Goal: Task Accomplishment & Management: Complete application form

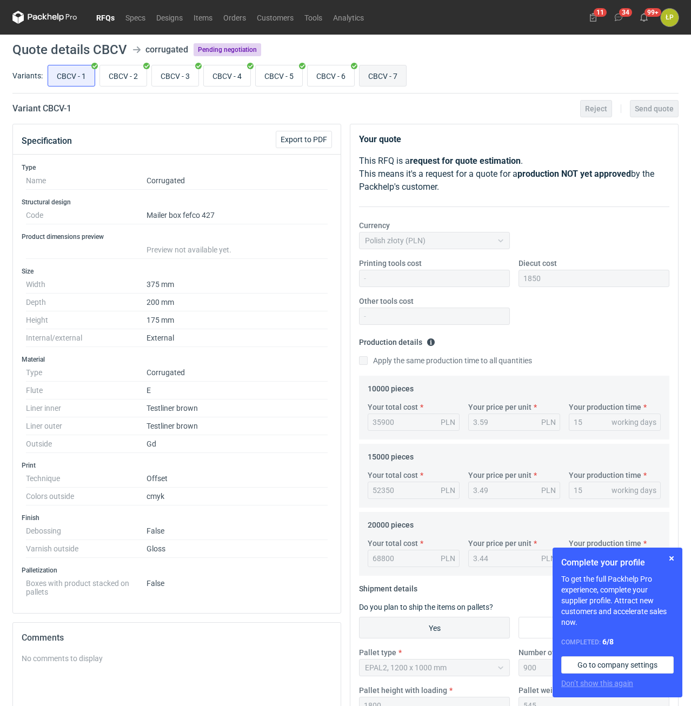
click at [387, 76] on input "CBCV - 7" at bounding box center [382, 75] width 46 height 21
radio input "true"
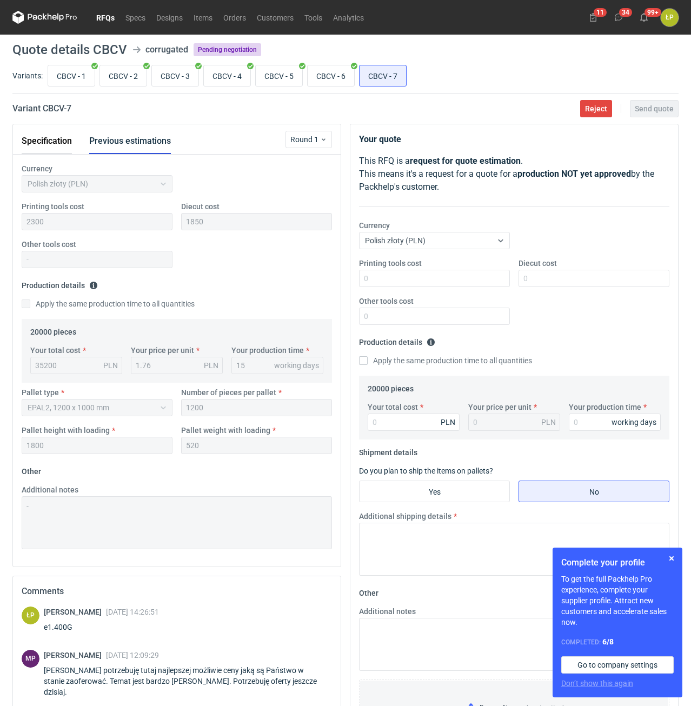
click at [63, 150] on button "Specification" at bounding box center [47, 141] width 50 height 26
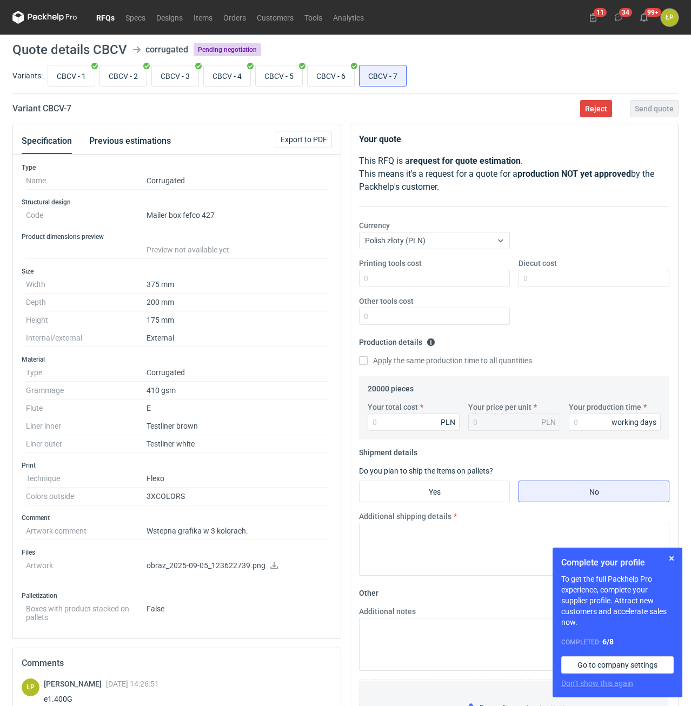
click at [270, 565] on icon at bounding box center [274, 566] width 8 height 8
click at [672, 561] on button "button" at bounding box center [671, 558] width 13 height 13
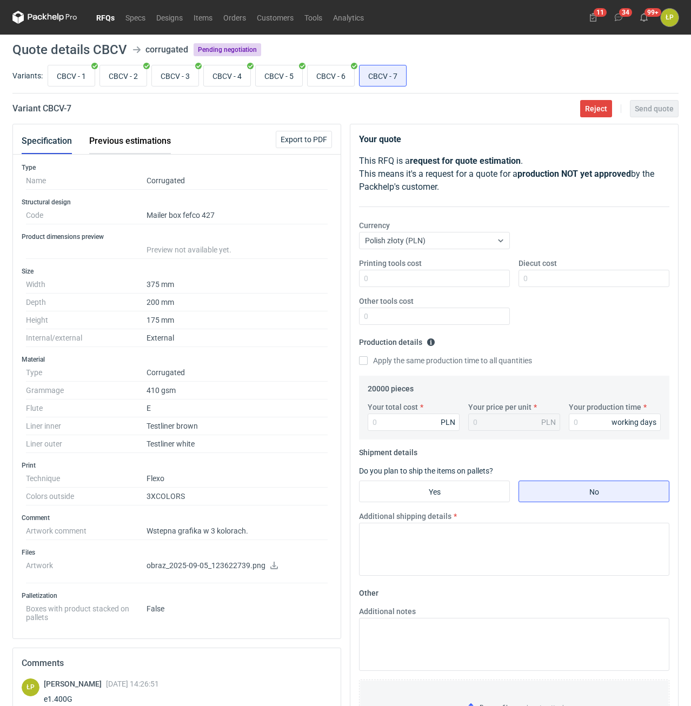
click at [150, 139] on button "Previous estimations" at bounding box center [130, 141] width 82 height 26
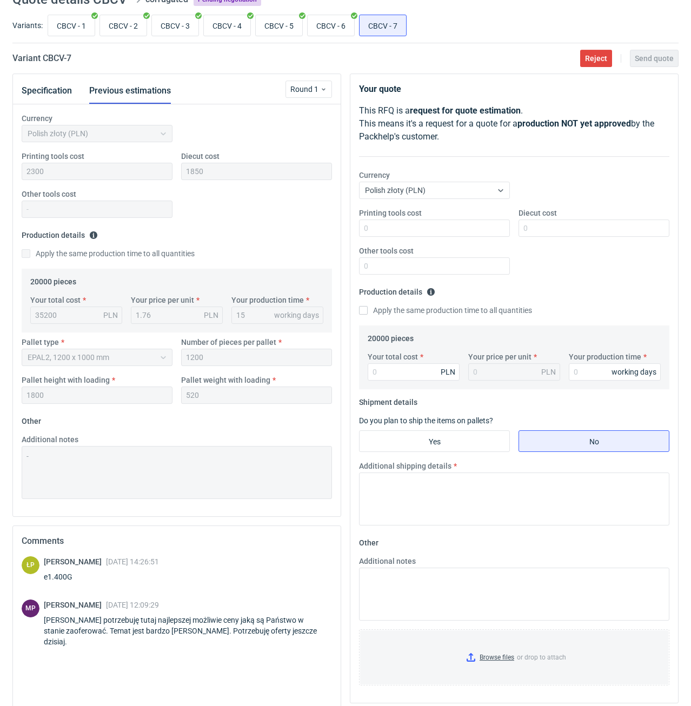
scroll to position [92, 0]
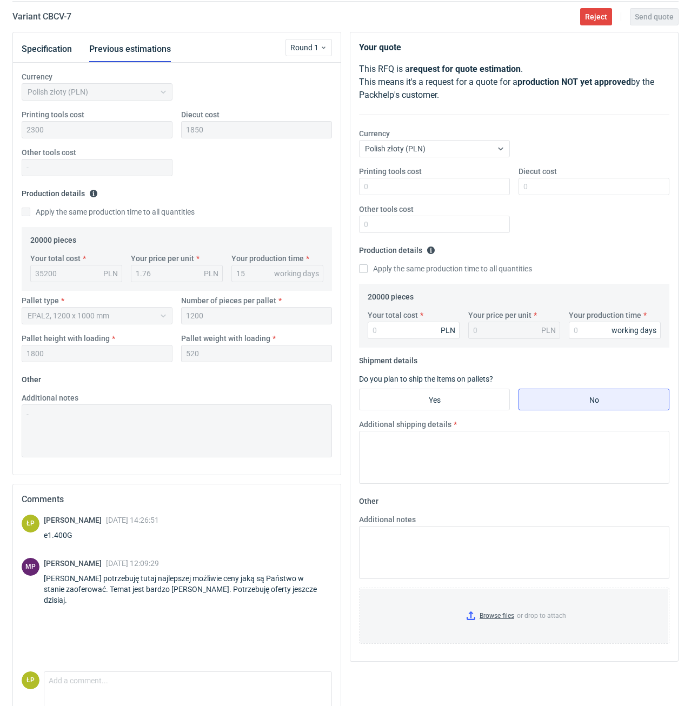
click at [58, 15] on h2 "Variant CBCV - 7" at bounding box center [41, 16] width 59 height 13
copy h2 "CBCV"
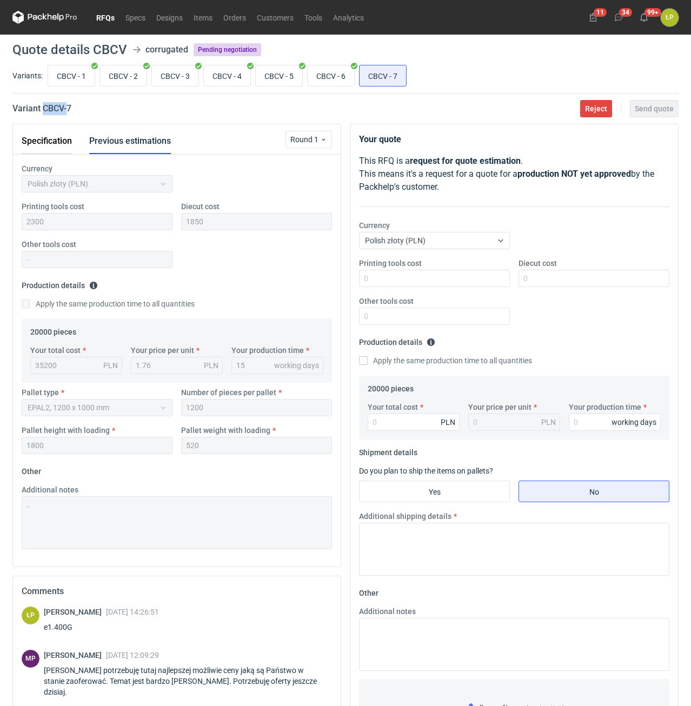
click at [30, 140] on button "Specification" at bounding box center [47, 141] width 50 height 26
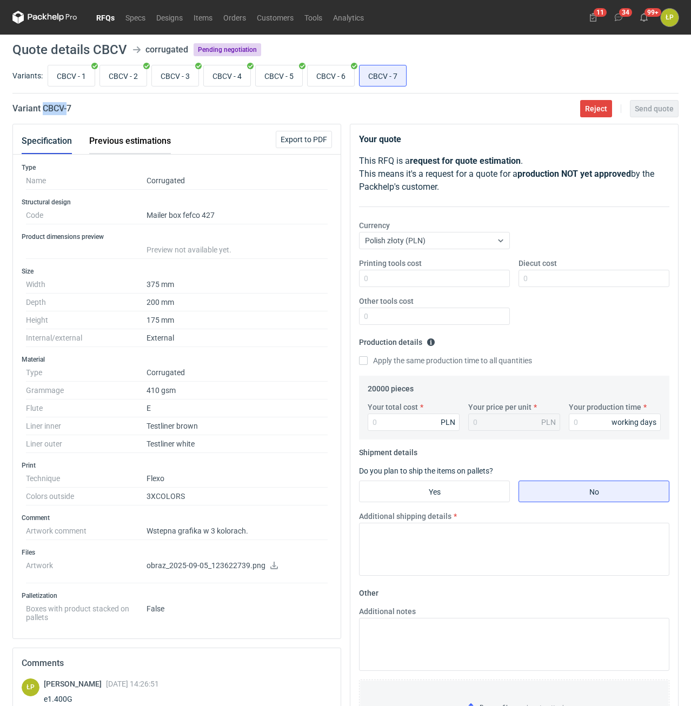
click at [117, 141] on button "Previous estimations" at bounding box center [130, 141] width 82 height 26
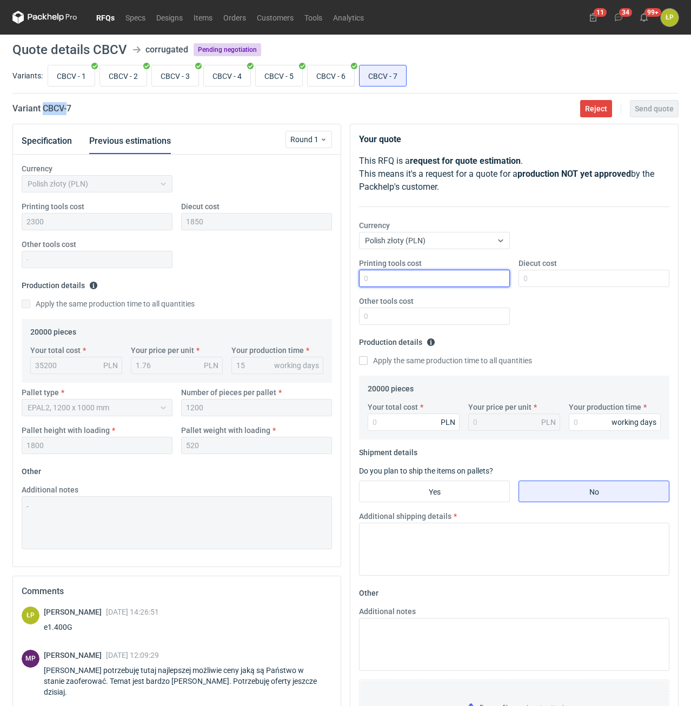
click at [428, 279] on input "Printing tools cost" at bounding box center [434, 278] width 151 height 17
type input "2300"
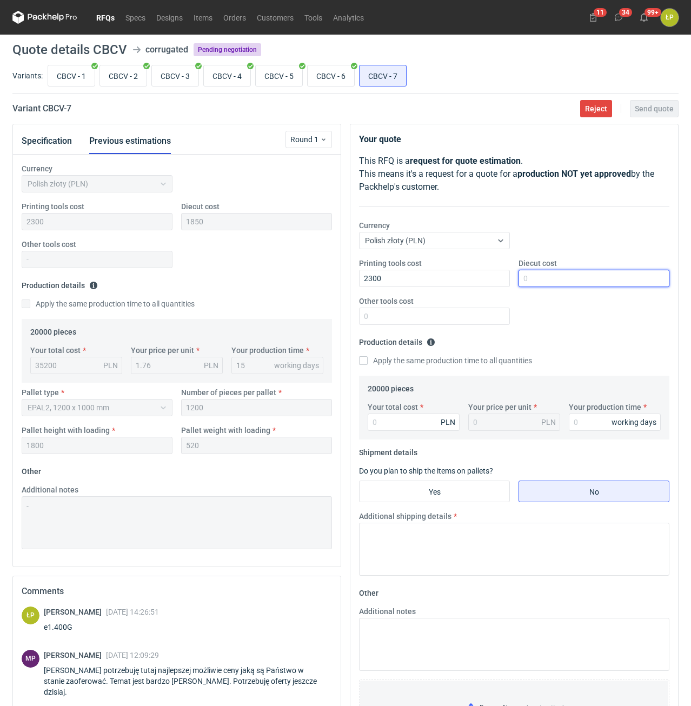
click at [535, 280] on input "Diecut cost" at bounding box center [593, 278] width 151 height 17
type input "1850"
click at [484, 316] on input "Other tools cost" at bounding box center [434, 316] width 151 height 17
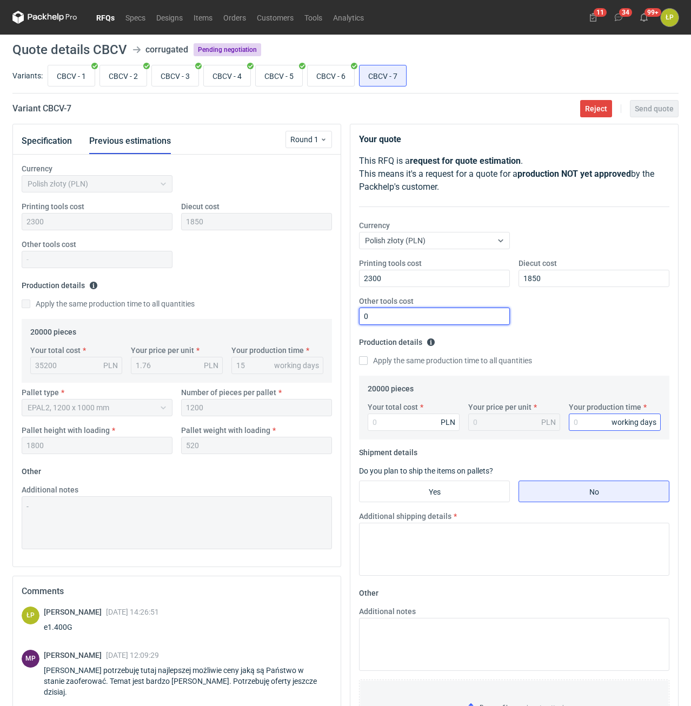
type input "0"
click at [578, 422] on input "Your production time" at bounding box center [615, 421] width 92 height 17
type input "15"
click at [422, 427] on input "Your total cost" at bounding box center [413, 421] width 92 height 17
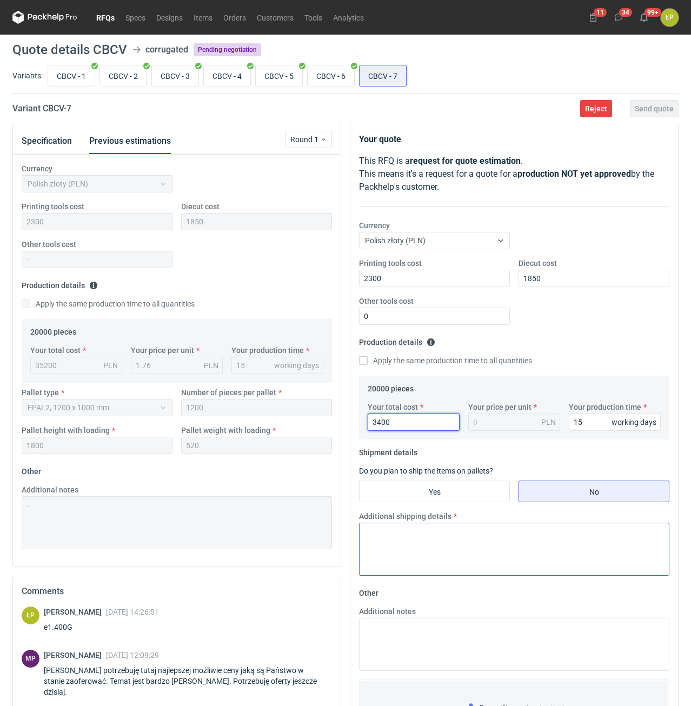
type input "34000"
type input "1.7"
type input "34000"
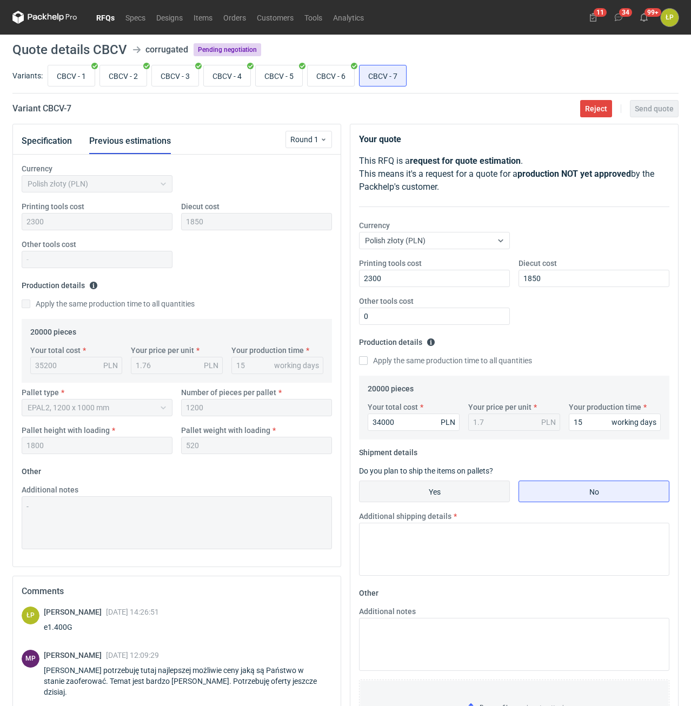
click at [467, 489] on input "Yes" at bounding box center [434, 491] width 150 height 21
radio input "true"
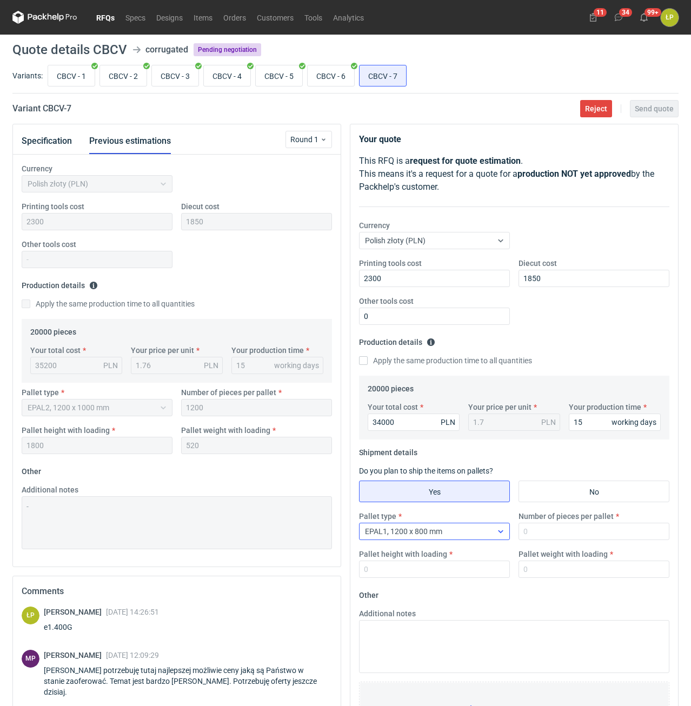
click at [470, 527] on div "EPAL1, 1200 x 800 mm" at bounding box center [425, 531] width 132 height 15
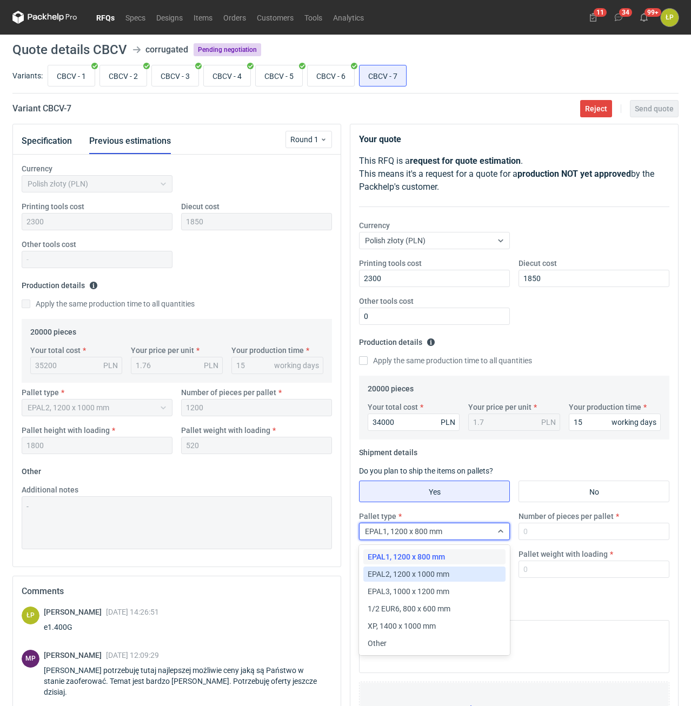
click at [464, 570] on div "EPAL2, 1200 x 1000 mm" at bounding box center [433, 574] width 133 height 11
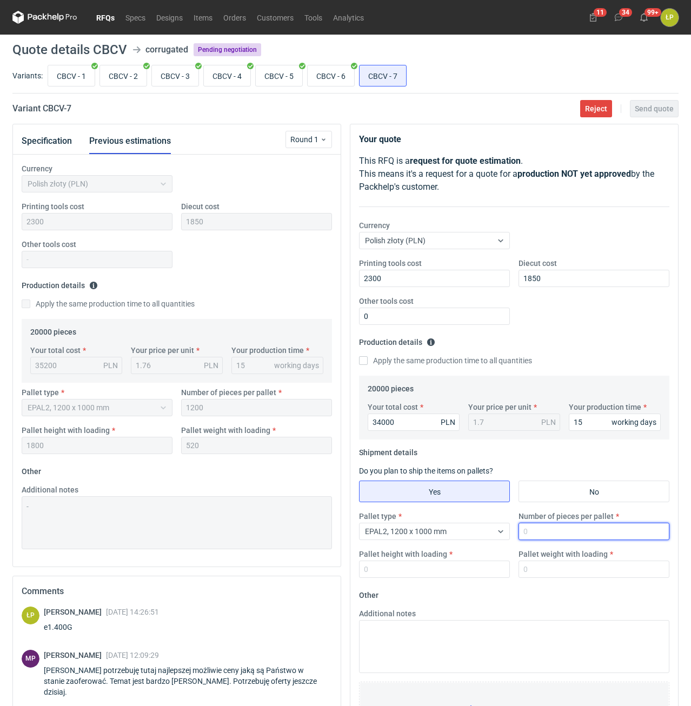
click at [527, 533] on input "Number of pieces per pallet" at bounding box center [593, 531] width 151 height 17
type input "1200"
click at [463, 572] on input "Pallet height with loading" at bounding box center [434, 568] width 151 height 17
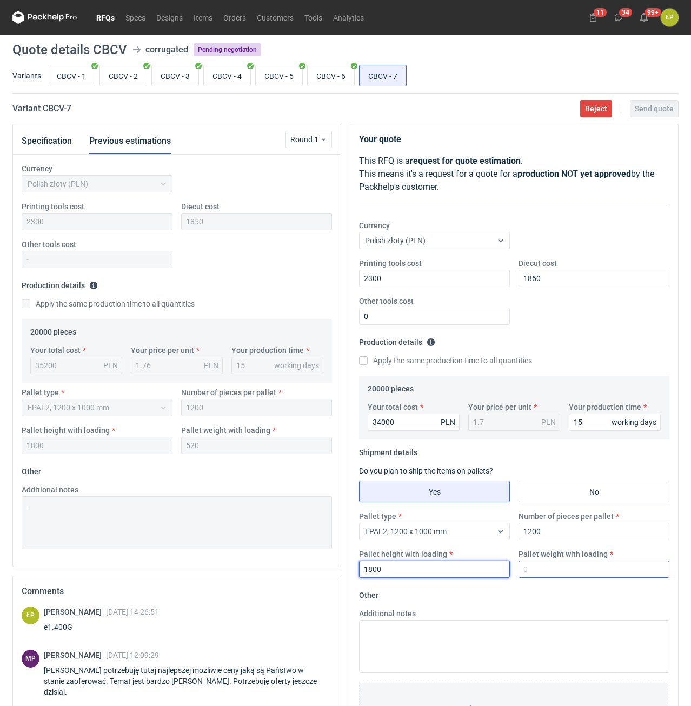
type input "1800"
click at [533, 573] on input "Pallet weight with loading" at bounding box center [593, 568] width 151 height 17
type input "520"
click at [532, 603] on fieldset "Other Additional notes Browse files or drop to attach" at bounding box center [514, 666] width 310 height 160
click at [646, 112] on span "Send quote" at bounding box center [653, 109] width 39 height 8
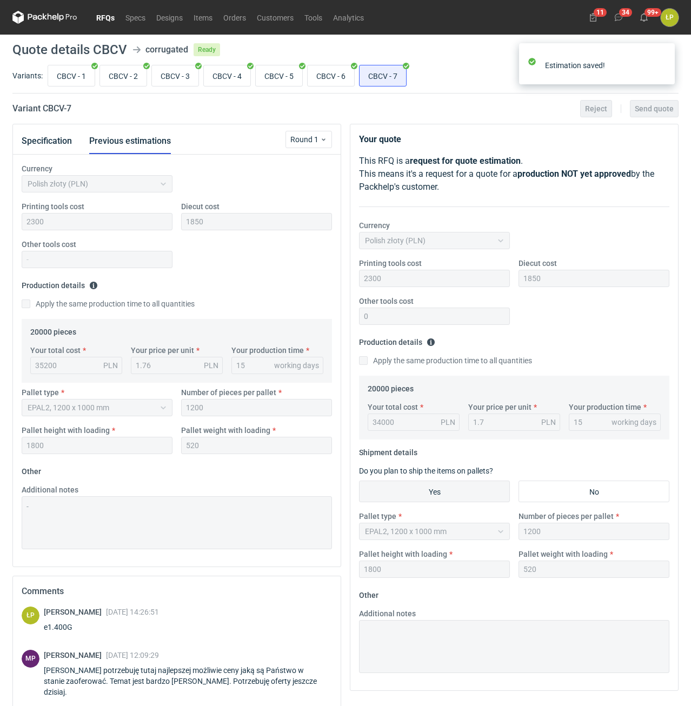
scroll to position [130, 0]
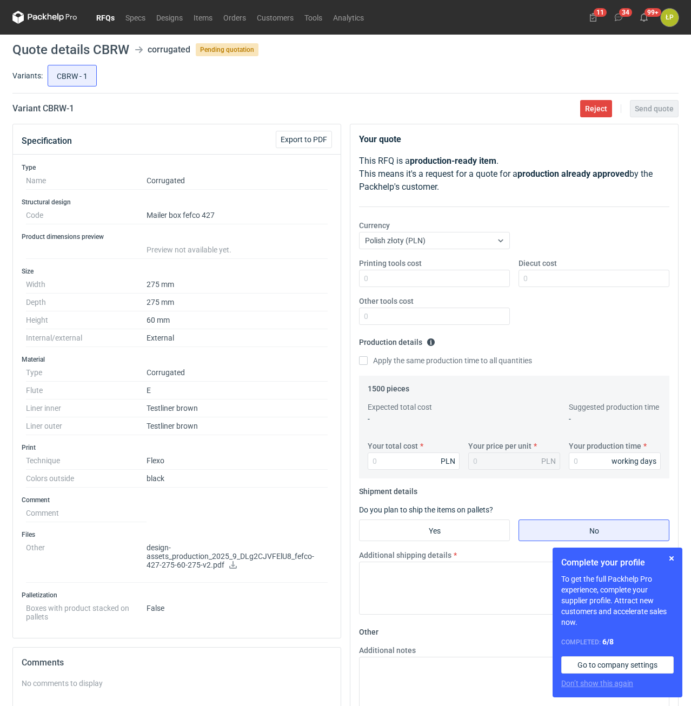
click at [229, 563] on icon at bounding box center [233, 565] width 9 height 8
click at [670, 557] on button "button" at bounding box center [671, 558] width 13 height 13
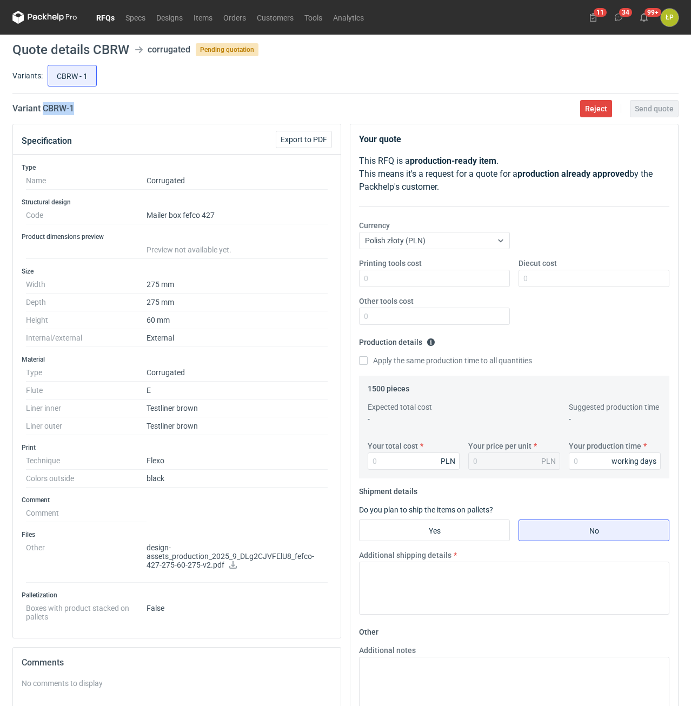
drag, startPoint x: 122, startPoint y: 116, endPoint x: 44, endPoint y: 111, distance: 78.5
click at [44, 111] on main "Quote details CBRW corrugated Pending quotation Variants: CBRW - 1 Variant CBRW…" at bounding box center [345, 471] width 674 height 872
copy h2 "CBRW - 1"
click at [468, 284] on input "Printing tools cost" at bounding box center [434, 278] width 151 height 17
click at [460, 278] on input "Printing tools cost" at bounding box center [434, 278] width 151 height 17
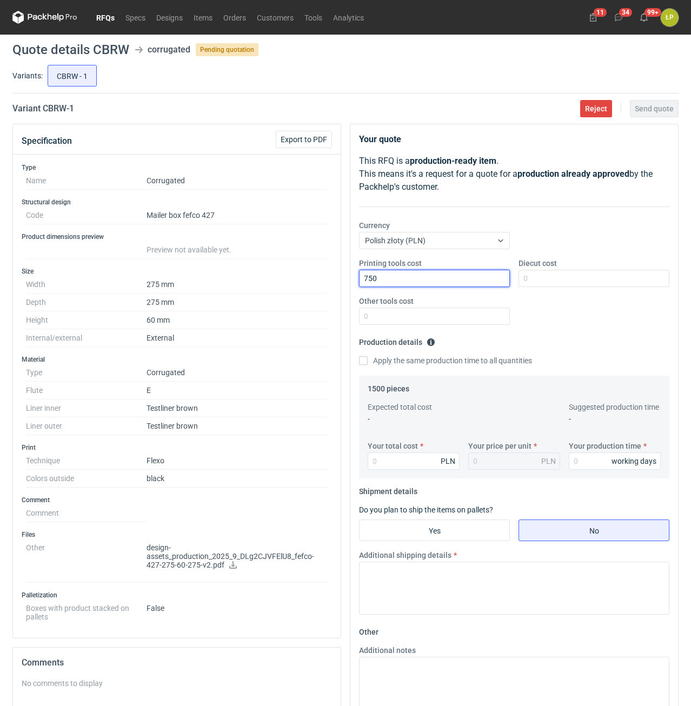
type input "750"
drag, startPoint x: 576, startPoint y: 262, endPoint x: 574, endPoint y: 272, distance: 9.9
click at [576, 264] on div "Diecut cost" at bounding box center [593, 272] width 159 height 29
click at [574, 272] on input "Diecut cost" at bounding box center [593, 278] width 151 height 17
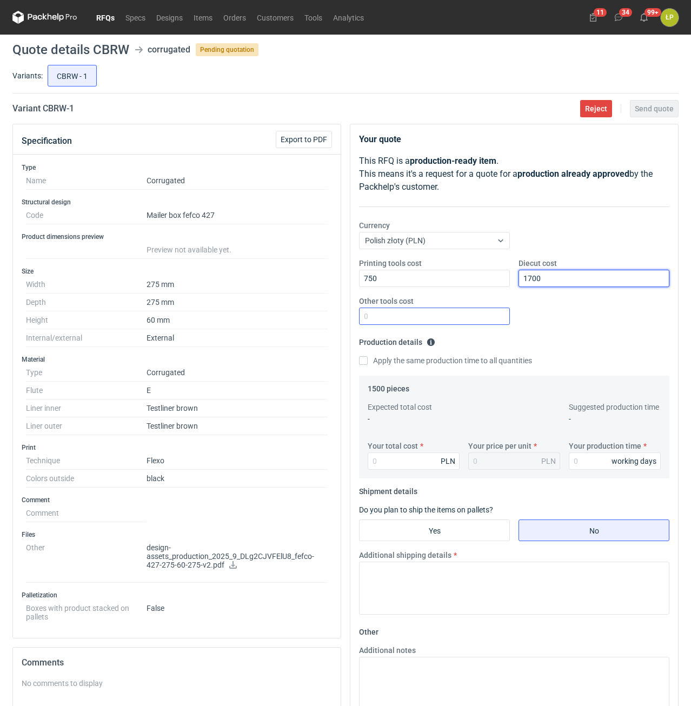
type input "1700"
click at [487, 315] on input "Other tools cost" at bounding box center [434, 316] width 151 height 17
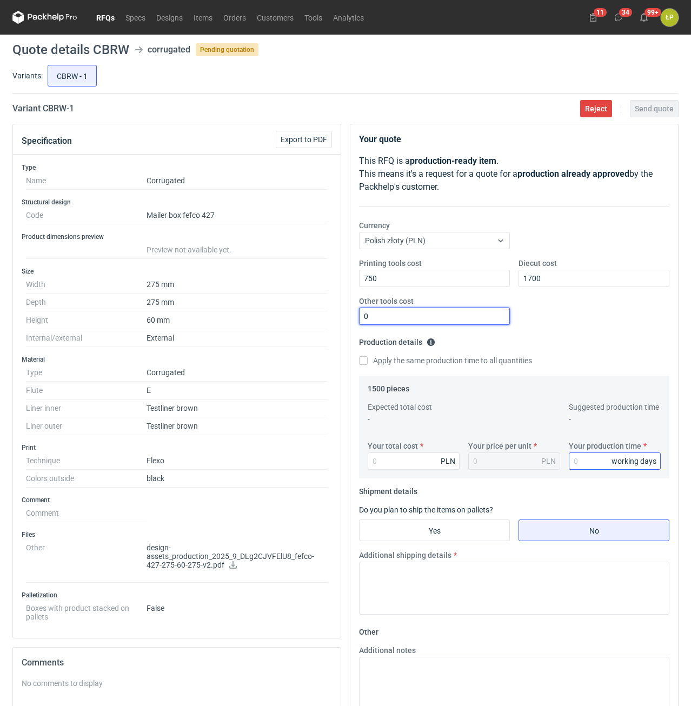
type input "0"
click at [579, 461] on input "Your production time" at bounding box center [615, 460] width 92 height 17
type input "12"
click at [412, 467] on input "Your total cost" at bounding box center [413, 460] width 92 height 17
type input "1515"
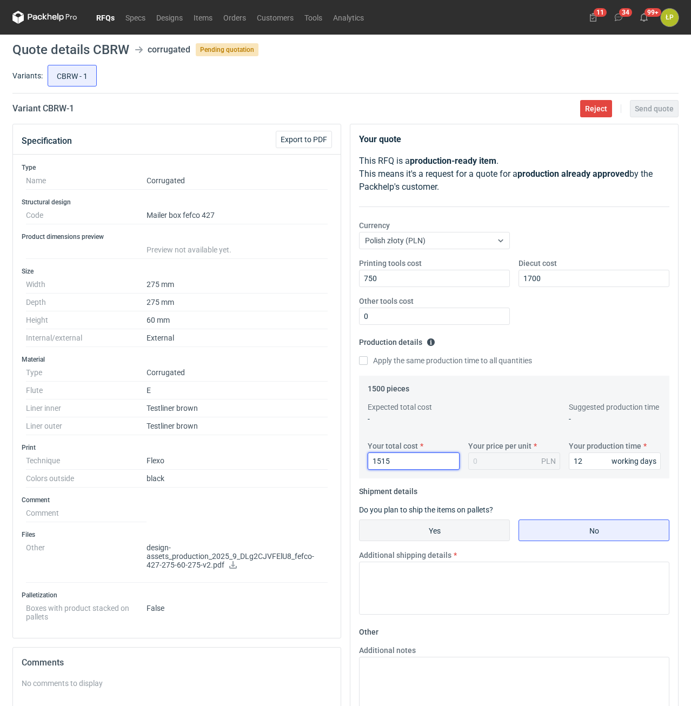
type input "1.01"
type input "1515"
click at [488, 524] on input "Yes" at bounding box center [434, 530] width 150 height 21
radio input "true"
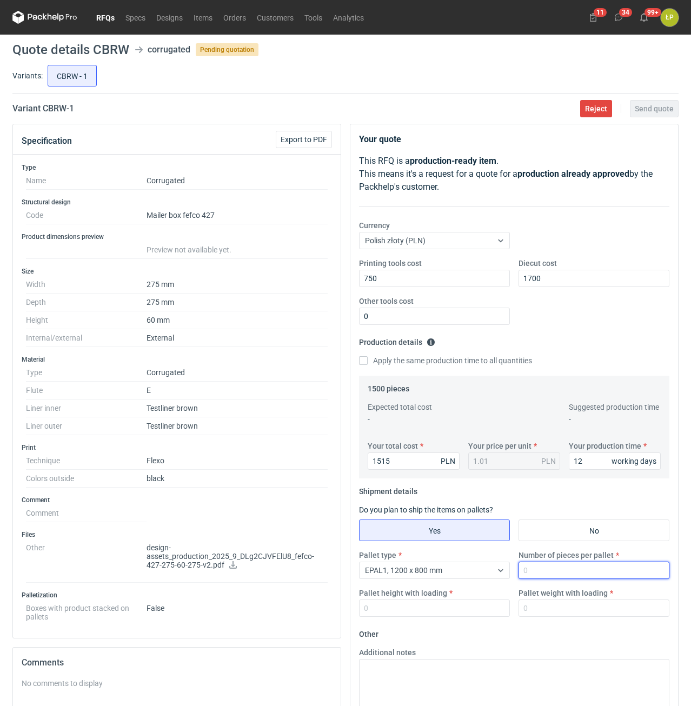
click at [534, 573] on input "Number of pieces per pallet" at bounding box center [593, 570] width 151 height 17
type input "2000"
click at [440, 609] on input "Pallet height with loading" at bounding box center [434, 607] width 151 height 17
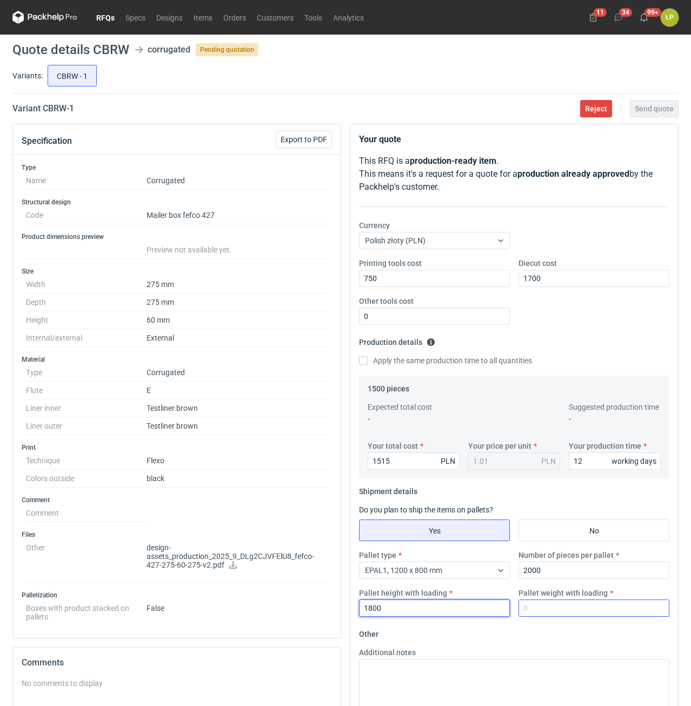
type input "1800"
click at [532, 609] on input "Pallet weight with loading" at bounding box center [593, 607] width 151 height 17
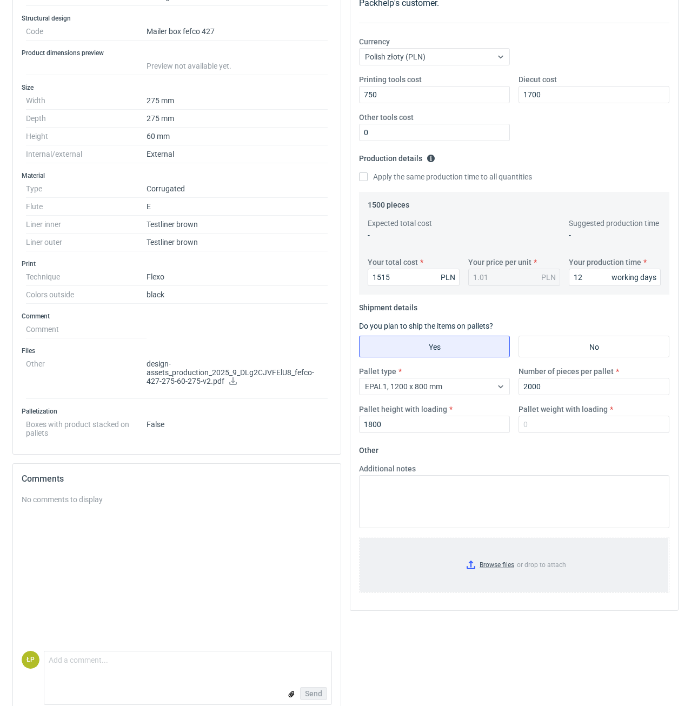
click at [487, 562] on input "Browse files or drop to attach" at bounding box center [514, 565] width 308 height 54
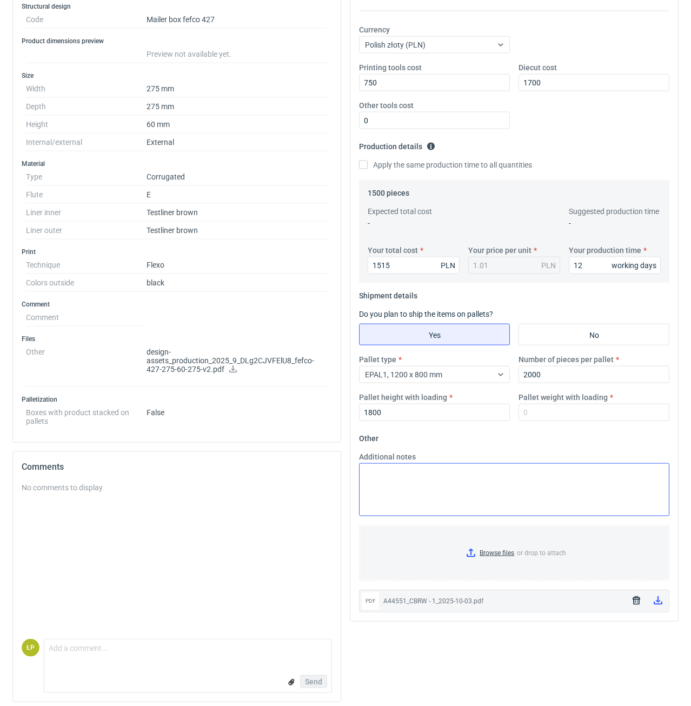
scroll to position [201, 0]
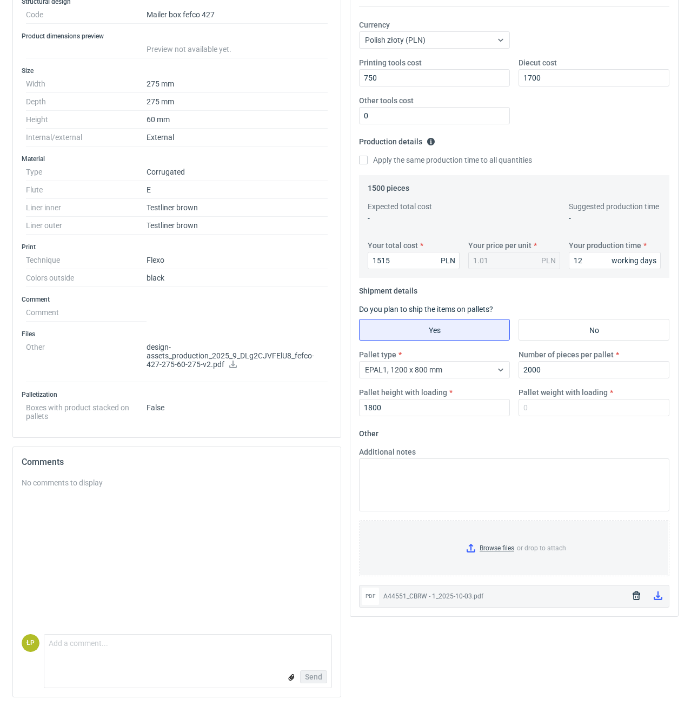
click at [590, 418] on div "Pallet type EPAL1, 1200 x 800 mm Number of pieces per pallet 2000 Pallet height…" at bounding box center [514, 387] width 319 height 76
click at [590, 416] on input "Pallet weight with loading" at bounding box center [593, 407] width 151 height 17
type input "250"
click at [587, 449] on div "Additional notes" at bounding box center [514, 478] width 319 height 65
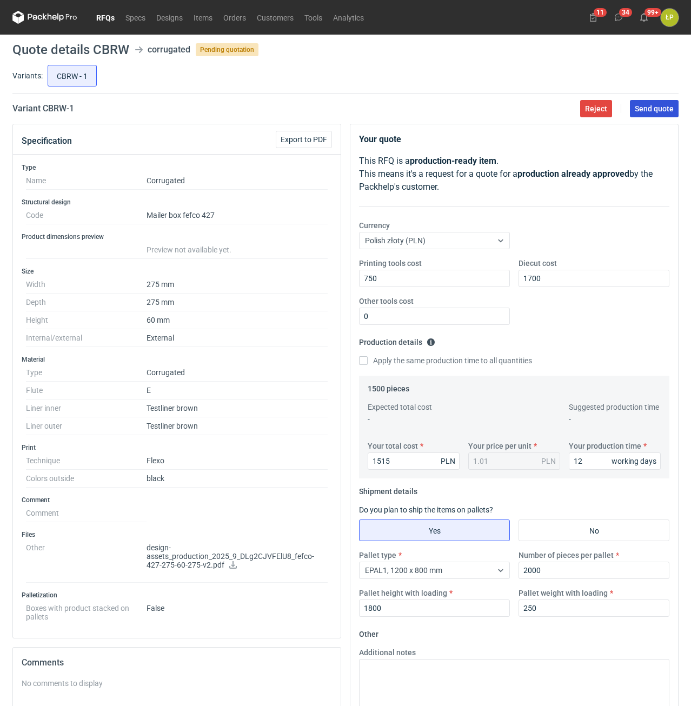
click at [640, 110] on span "Send quote" at bounding box center [653, 109] width 39 height 8
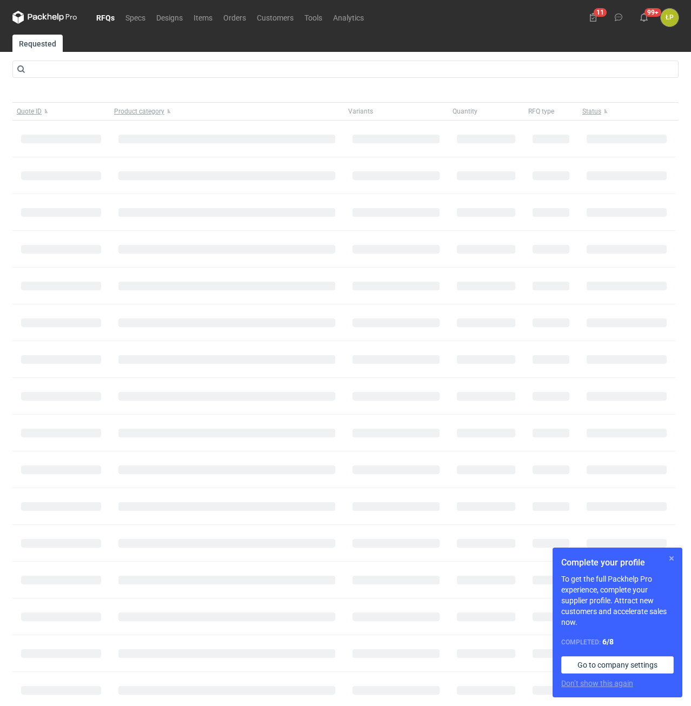
click at [670, 556] on button "button" at bounding box center [671, 558] width 13 height 13
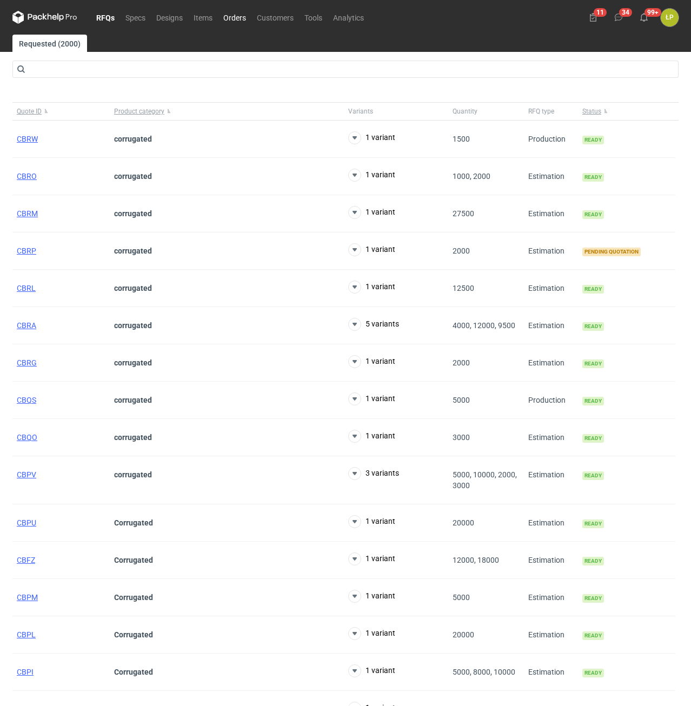
click at [232, 15] on link "Orders" at bounding box center [235, 17] width 34 height 13
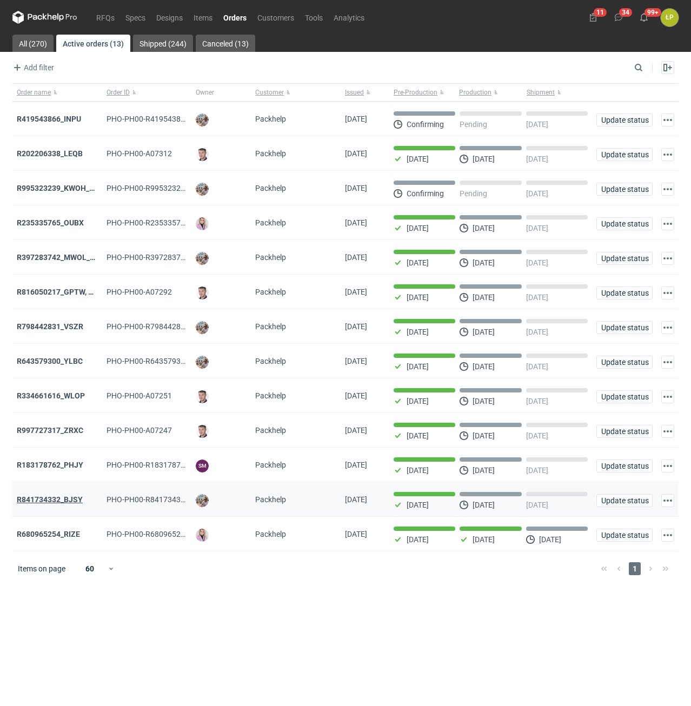
click at [75, 500] on strong "R841734332_BJSY" at bounding box center [50, 499] width 66 height 9
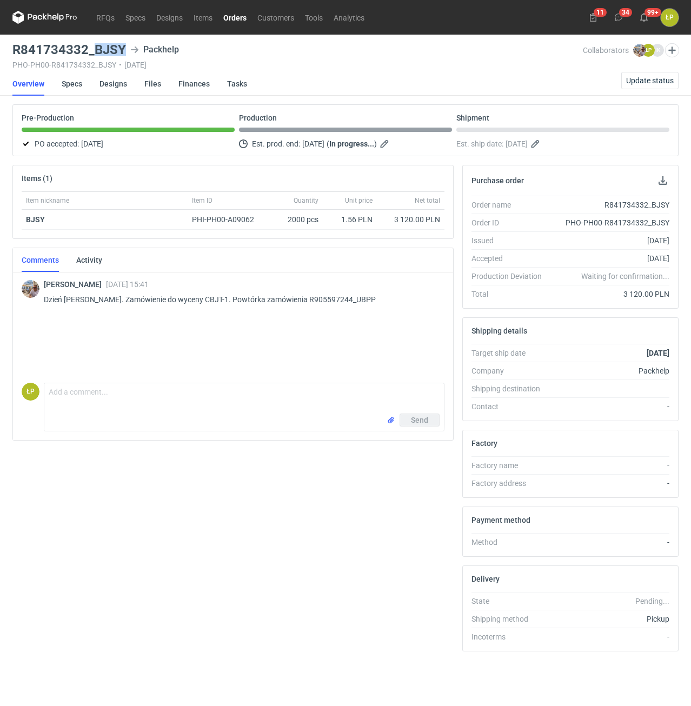
drag, startPoint x: 123, startPoint y: 53, endPoint x: 97, endPoint y: 53, distance: 26.5
click at [97, 53] on h3 "R841734332_BJSY" at bounding box center [68, 49] width 113 height 13
copy h3 "BJSY"
click at [117, 56] on div "R841734332_BJSY Packhelp PHO-PH00-R841734332_BJSY • 12/09/2025" at bounding box center [297, 56] width 570 height 26
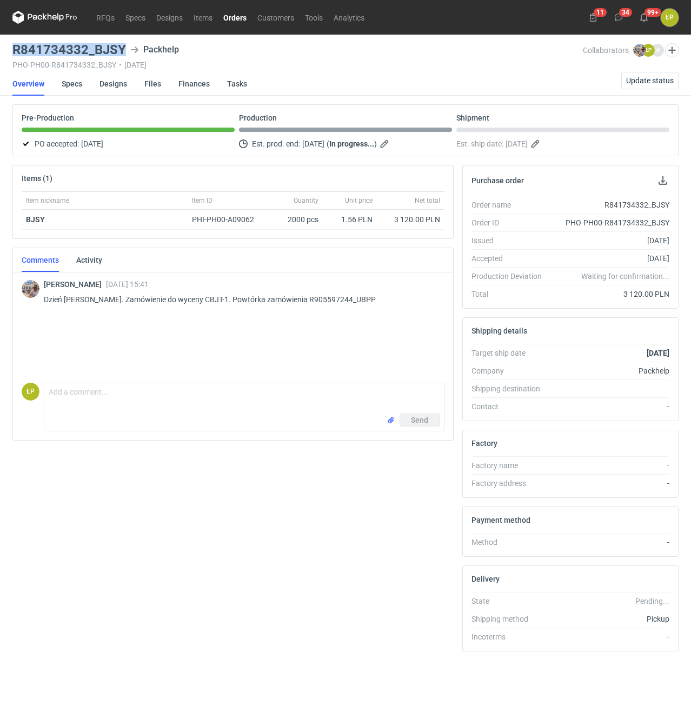
copy h3 "R841734332_BJSY"
click at [235, 19] on link "Orders" at bounding box center [235, 17] width 34 height 13
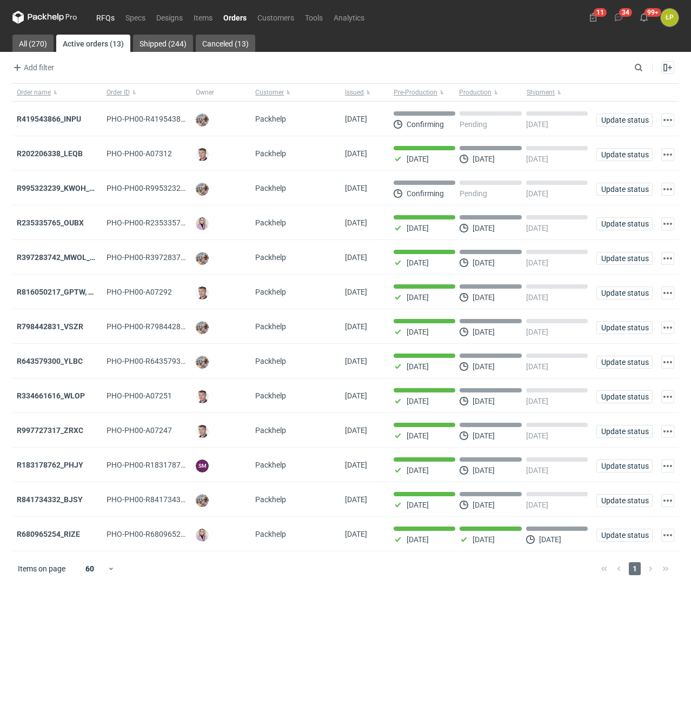
click at [105, 21] on link "RFQs" at bounding box center [105, 17] width 29 height 13
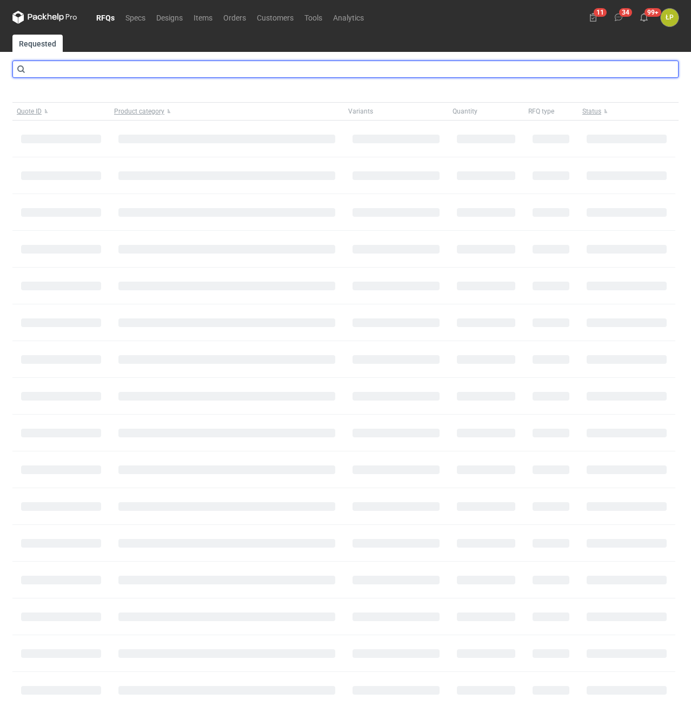
click at [84, 68] on input "text" at bounding box center [345, 69] width 666 height 17
type input "A22822"
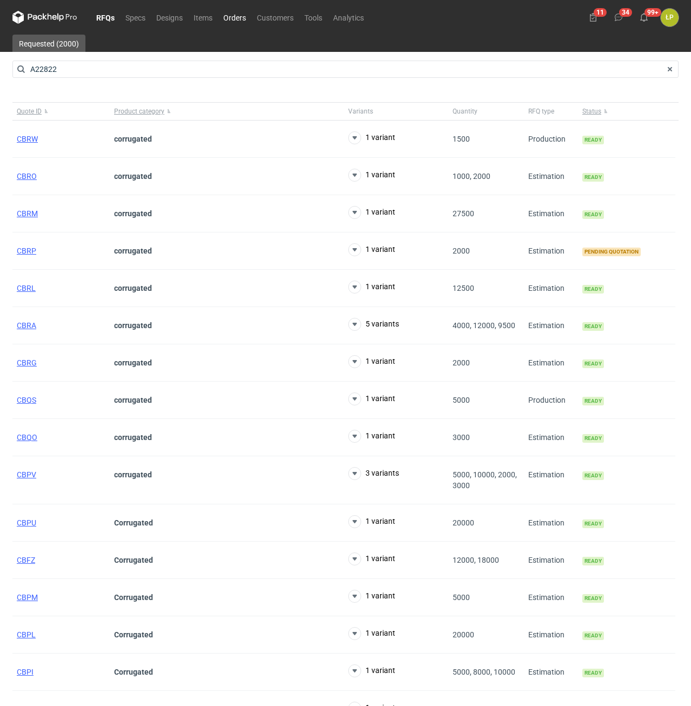
click at [223, 12] on link "Orders" at bounding box center [235, 17] width 34 height 13
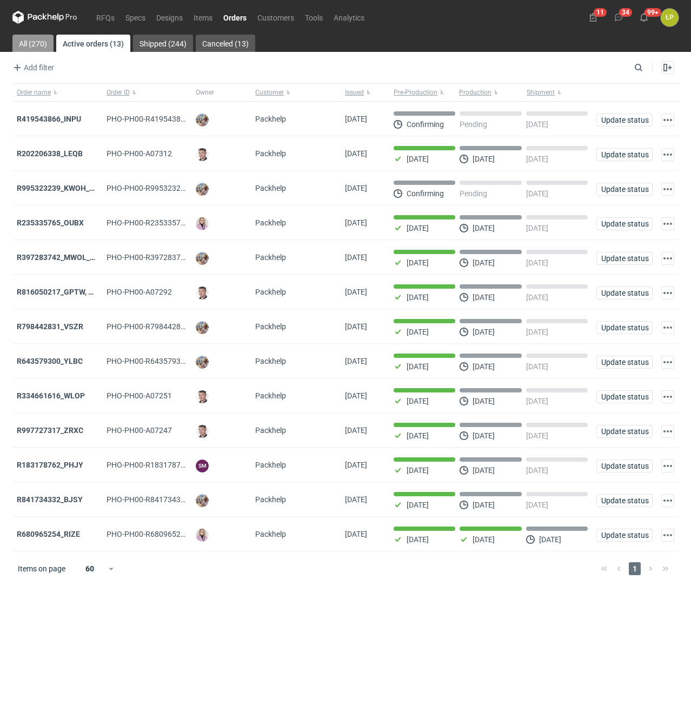
click at [41, 46] on link "All (270)" at bounding box center [32, 43] width 41 height 17
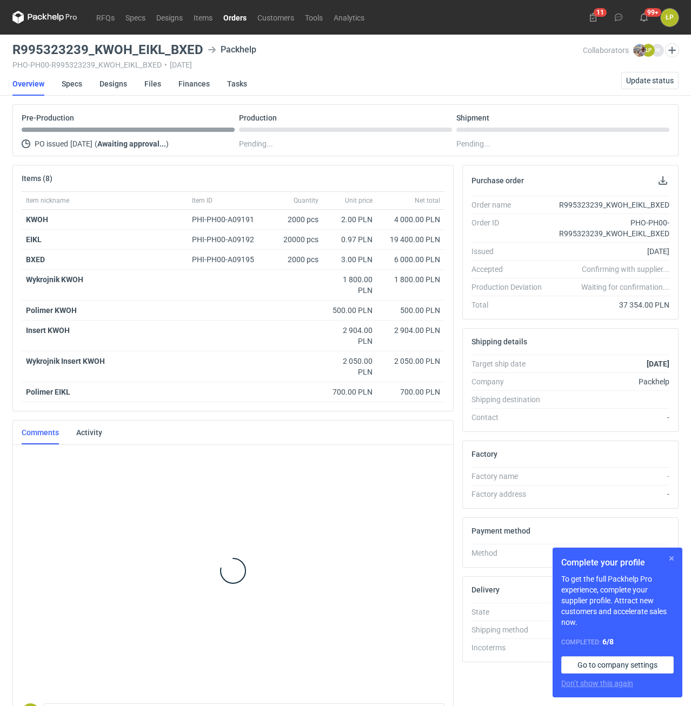
click at [667, 560] on button "button" at bounding box center [671, 558] width 13 height 13
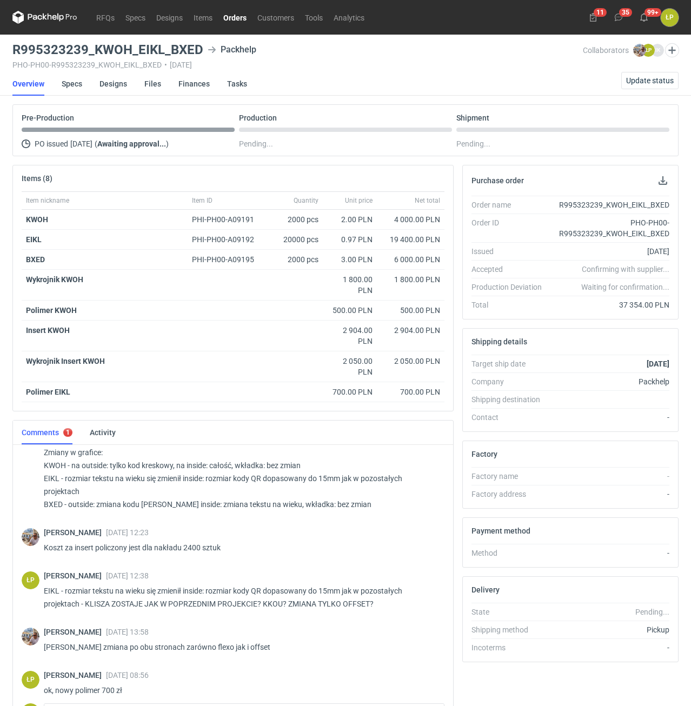
click at [232, 23] on link "Orders" at bounding box center [235, 17] width 34 height 13
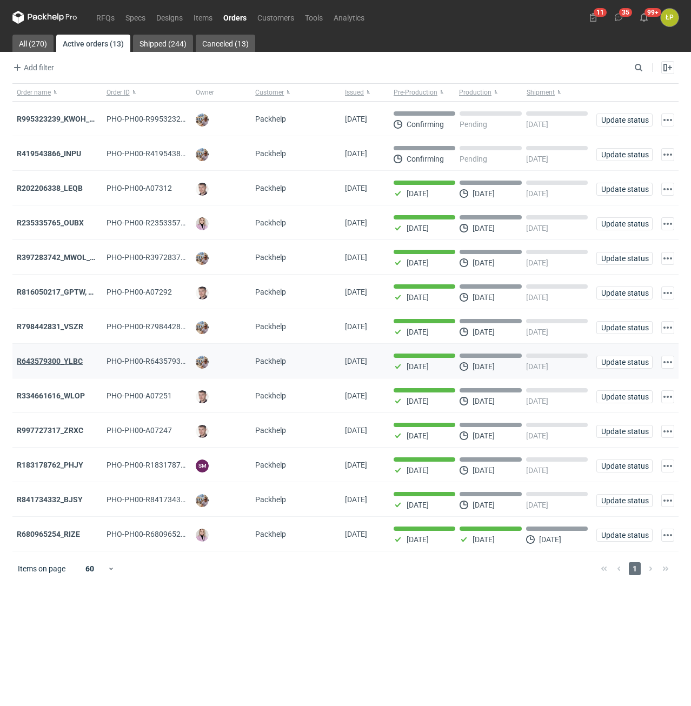
click at [61, 361] on strong "R643579300_YLBC" at bounding box center [50, 361] width 66 height 9
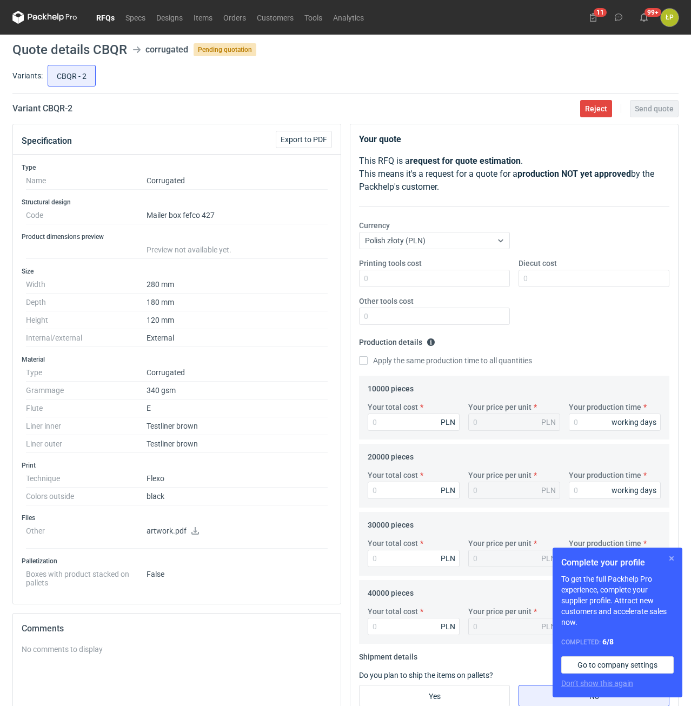
click at [671, 559] on button "button" at bounding box center [671, 558] width 13 height 13
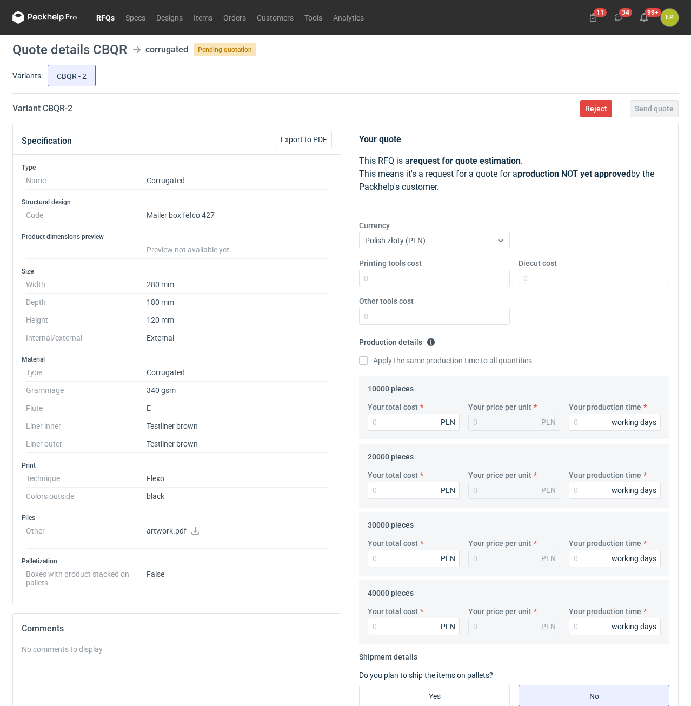
click at [192, 533] on icon at bounding box center [195, 531] width 8 height 8
drag, startPoint x: 84, startPoint y: 109, endPoint x: 43, endPoint y: 117, distance: 42.5
click at [43, 117] on main "Quote details CBQR corrugated Pending quotation Variants: CBQR - 2 Variant CBQR…" at bounding box center [345, 501] width 674 height 932
copy h2 "CBQR - 2"
click at [387, 281] on input "Printing tools cost" at bounding box center [434, 278] width 151 height 17
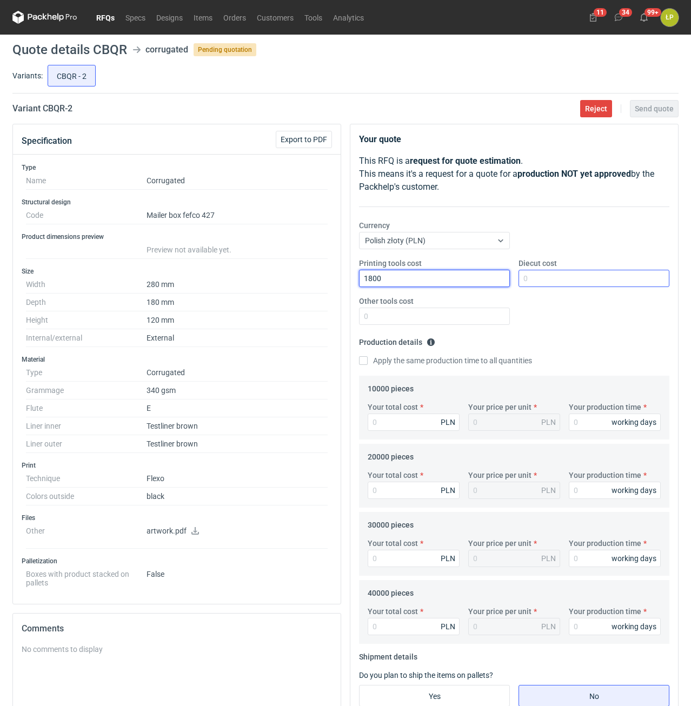
type input "1800"
click at [543, 282] on input "Diecut cost" at bounding box center [593, 278] width 151 height 17
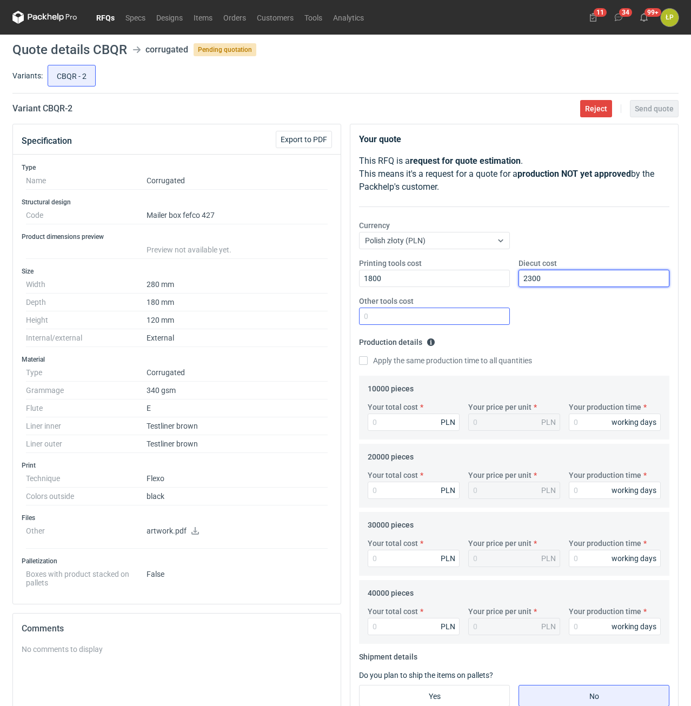
type input "2300"
click at [486, 318] on input "Other tools cost" at bounding box center [434, 316] width 151 height 17
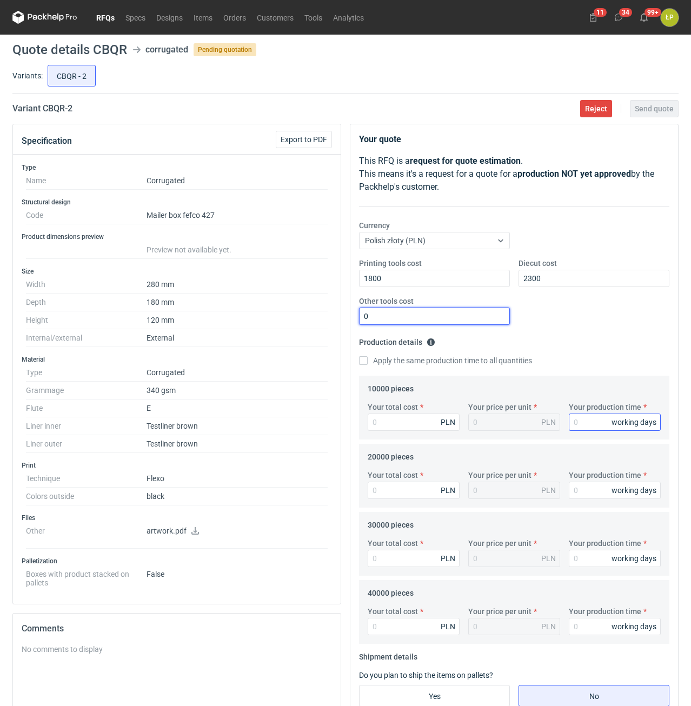
type input "0"
click at [571, 420] on input "Your production time" at bounding box center [615, 421] width 92 height 17
type input "12"
click at [440, 367] on fieldset "Production details Please provide the expected time of production in working da…" at bounding box center [514, 354] width 310 height 42
click at [436, 360] on label "Apply the same production time to all quantities" at bounding box center [445, 360] width 173 height 11
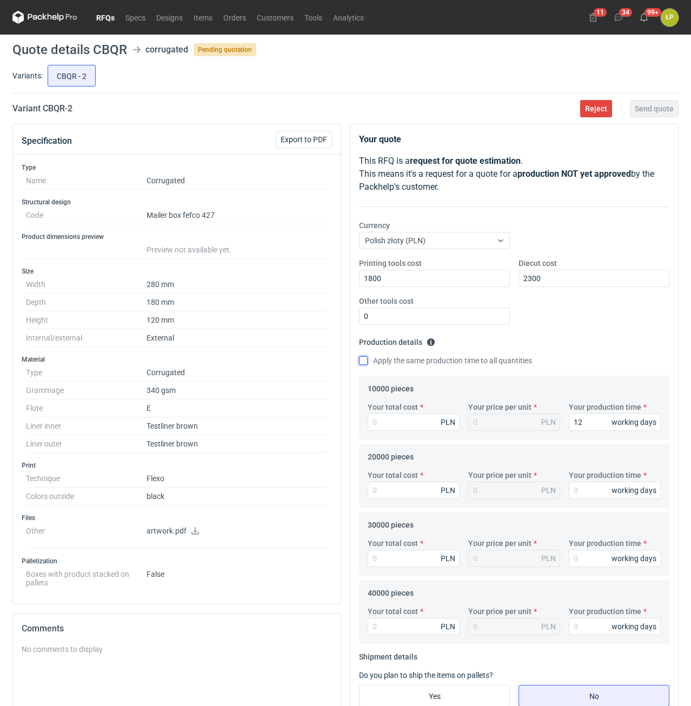
click at [367, 360] on input "Apply the same production time to all quantities" at bounding box center [363, 360] width 9 height 9
checkbox input "true"
type input "12"
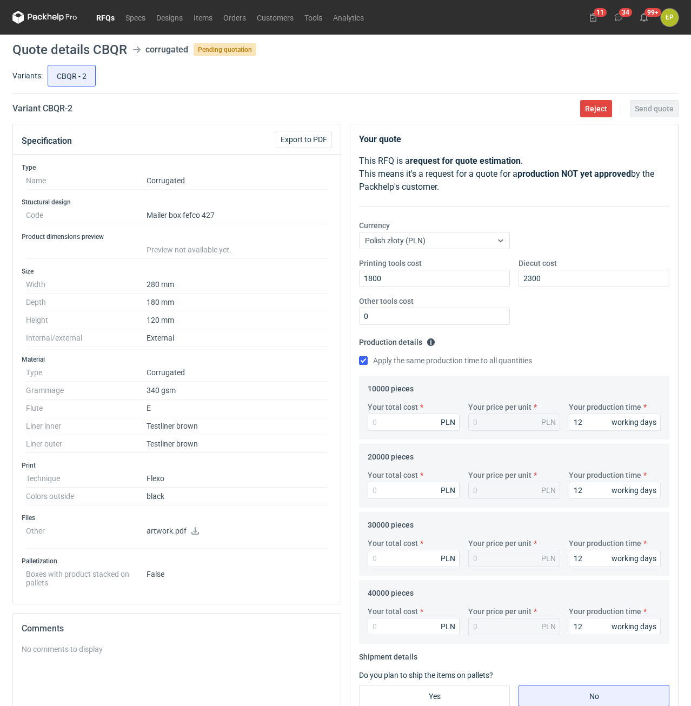
click at [412, 431] on div "Your total cost PLN Your price per unit PLN Your production time 12 working days" at bounding box center [514, 421] width 302 height 38
click at [415, 428] on input "Your total cost" at bounding box center [413, 421] width 92 height 17
type input "7900"
type input "0.79"
type input "7900"
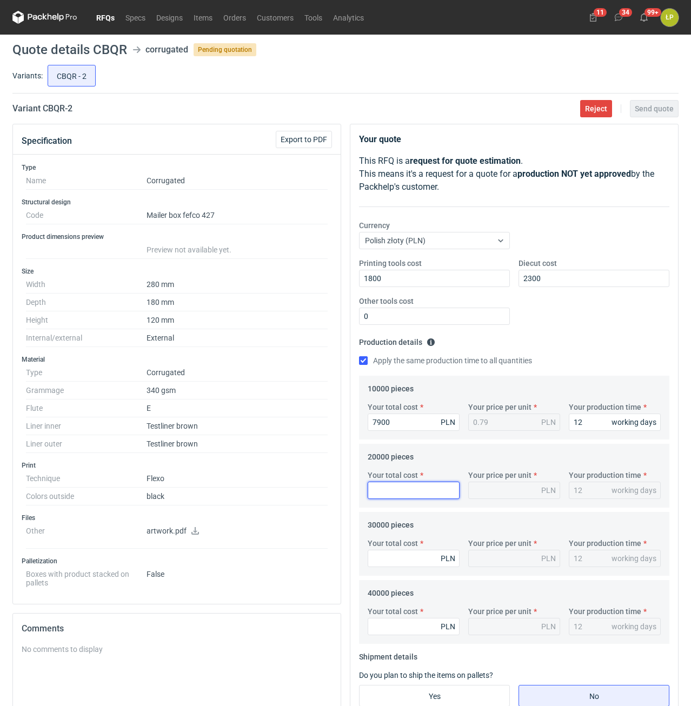
click at [429, 495] on input "Your total cost" at bounding box center [413, 490] width 92 height 17
type input "15200"
type input "0.76"
type input "15200"
click at [419, 567] on div "Your total cost PLN Your price per unit PLN Your production time 12 working days" at bounding box center [514, 557] width 302 height 38
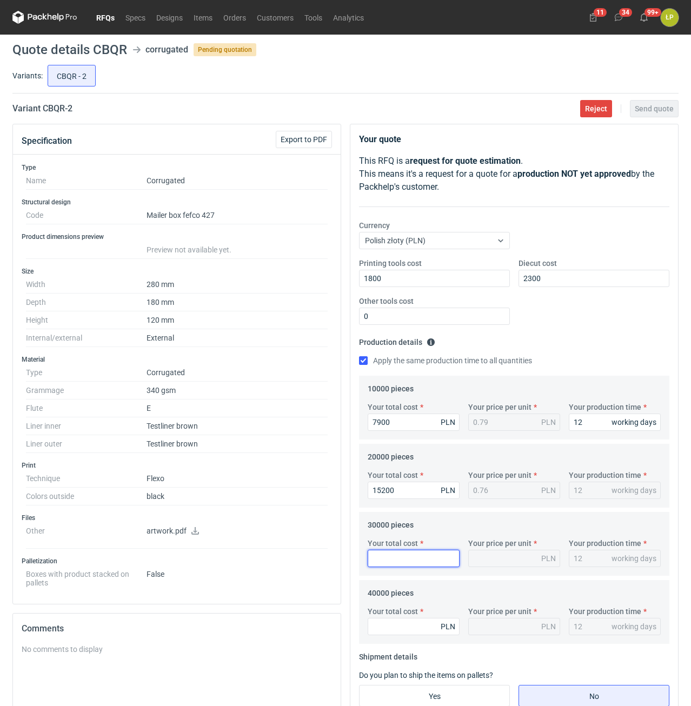
click at [420, 559] on input "Your total cost" at bounding box center [413, 558] width 92 height 17
type input "22500"
type input "0.75"
type input "22500"
click at [419, 619] on input "Your total cost" at bounding box center [413, 626] width 92 height 17
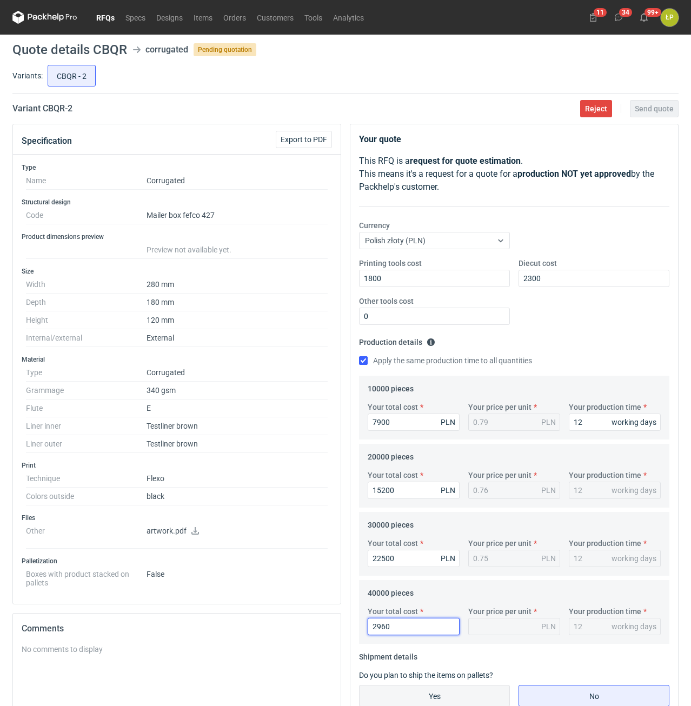
type input "29600"
type input "0.74"
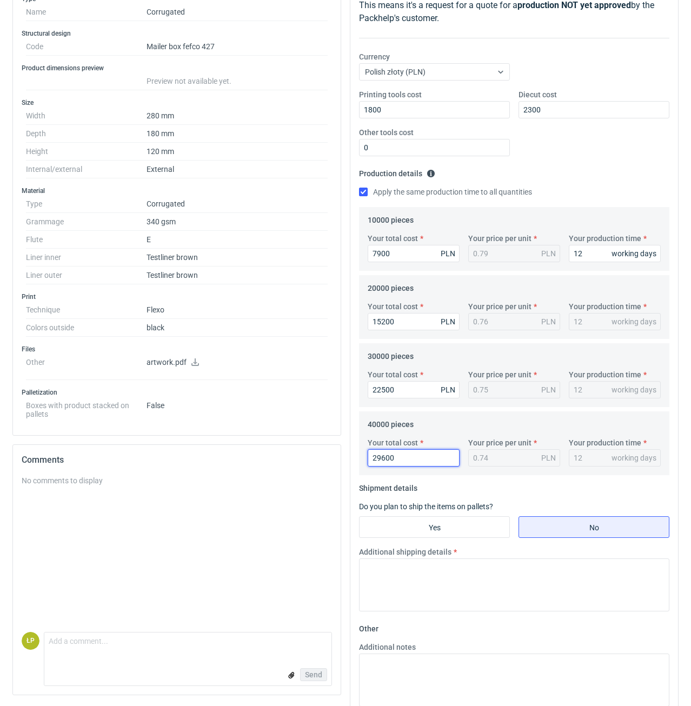
scroll to position [184, 0]
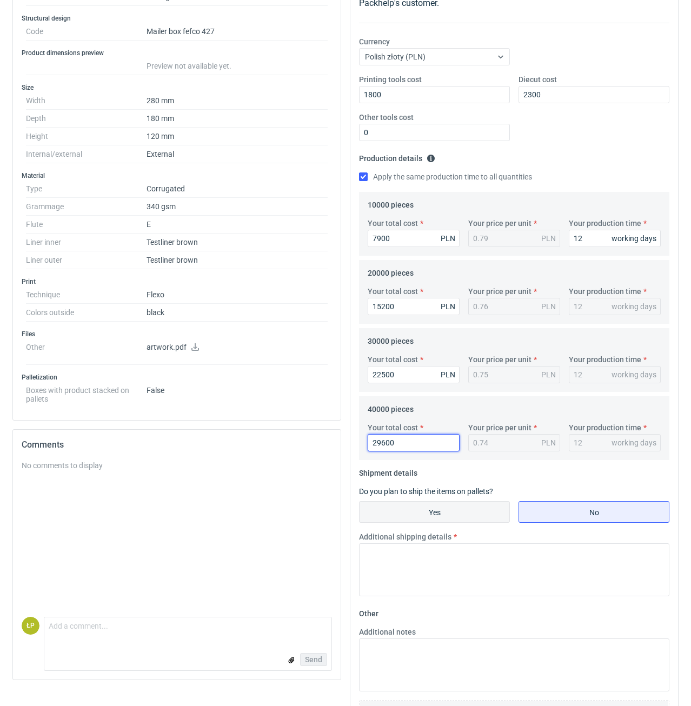
type input "29600"
click at [459, 519] on input "Yes" at bounding box center [434, 512] width 150 height 21
radio input "true"
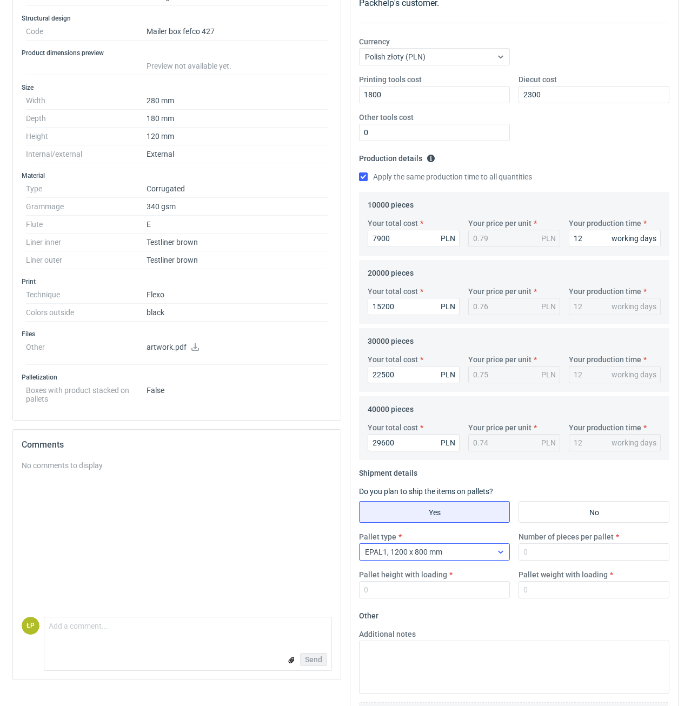
click at [505, 551] on div at bounding box center [500, 551] width 17 height 9
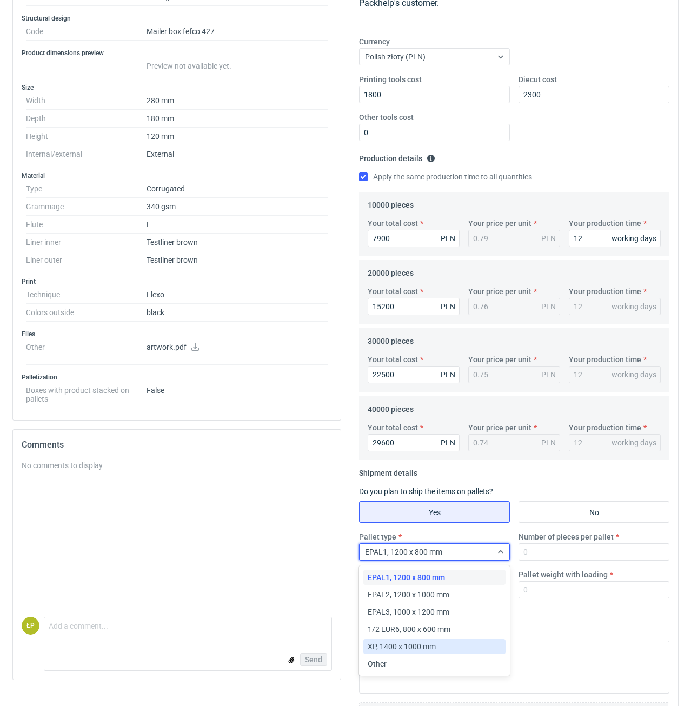
click at [432, 646] on span "XP, 1400 x 1000 mm" at bounding box center [401, 646] width 68 height 11
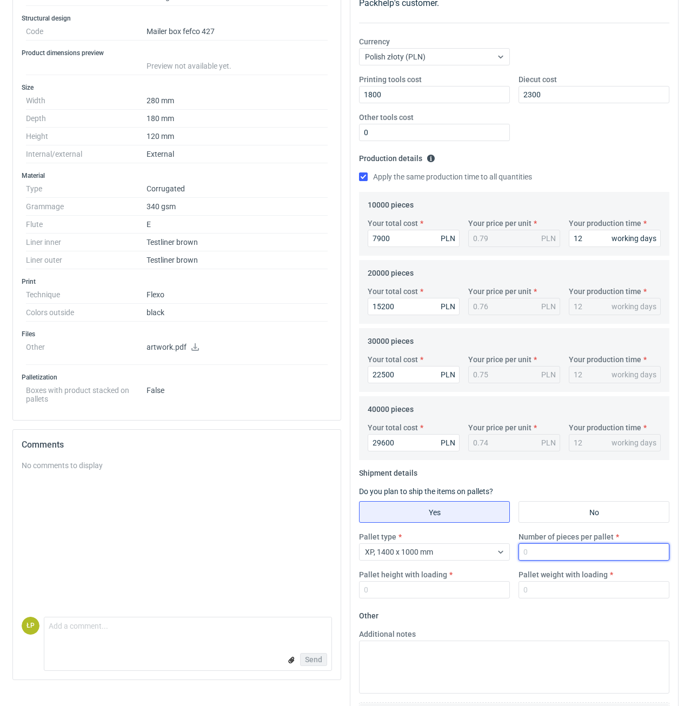
click at [540, 553] on input "Number of pieces per pallet" at bounding box center [593, 551] width 151 height 17
type input "2000"
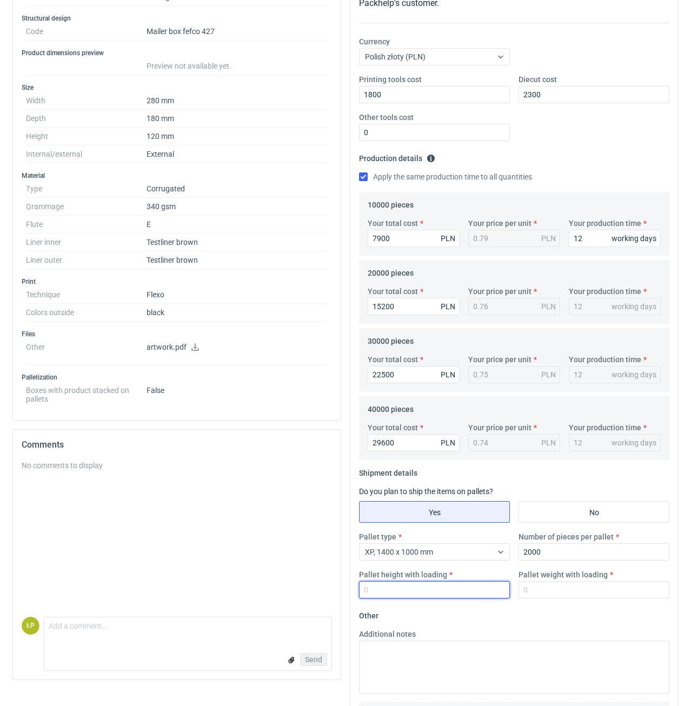
click at [471, 596] on input "Pallet height with loading" at bounding box center [434, 589] width 151 height 17
type input "1800"
drag, startPoint x: 536, startPoint y: 593, endPoint x: 549, endPoint y: 606, distance: 18.0
click at [536, 593] on input "Pallet weight with loading" at bounding box center [593, 589] width 151 height 17
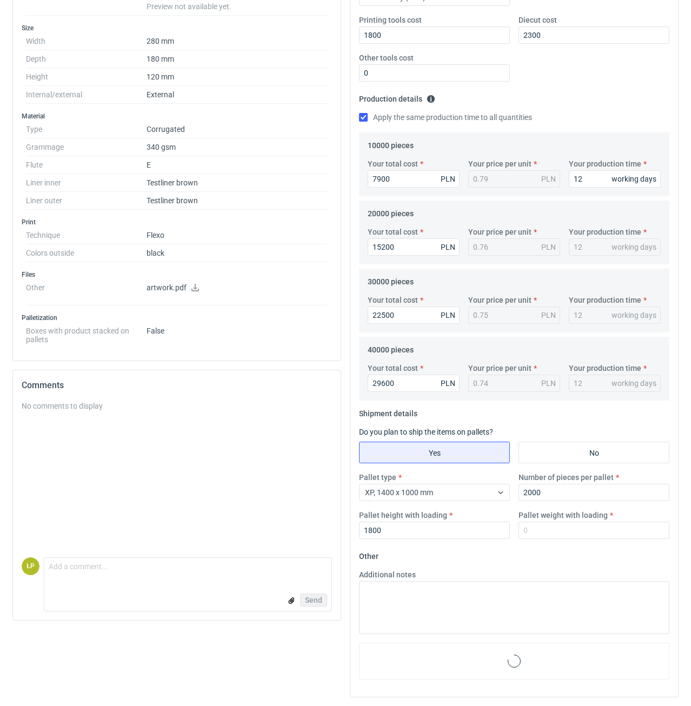
scroll to position [244, 0]
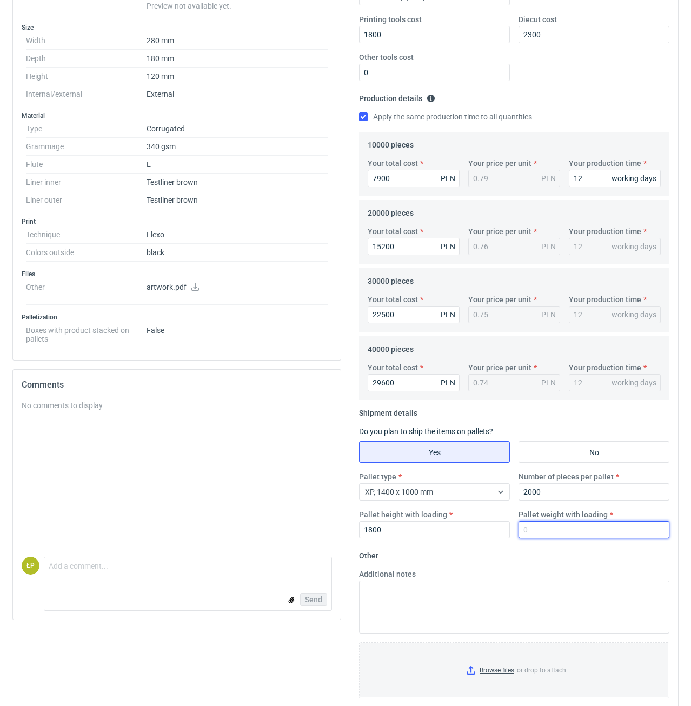
click at [541, 528] on input "Pallet weight with loading" at bounding box center [593, 529] width 151 height 17
type input "420"
click at [546, 576] on div "Additional notes" at bounding box center [514, 601] width 319 height 65
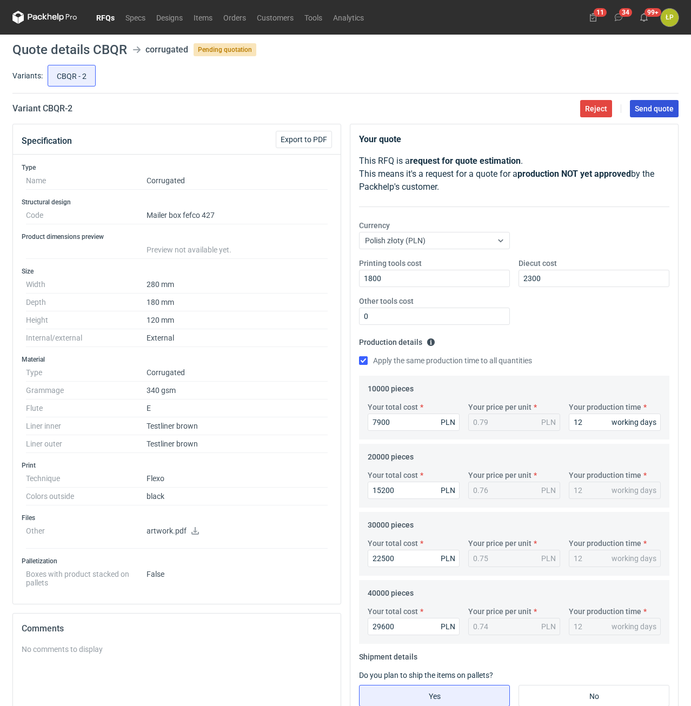
click at [649, 112] on span "Send quote" at bounding box center [653, 109] width 39 height 8
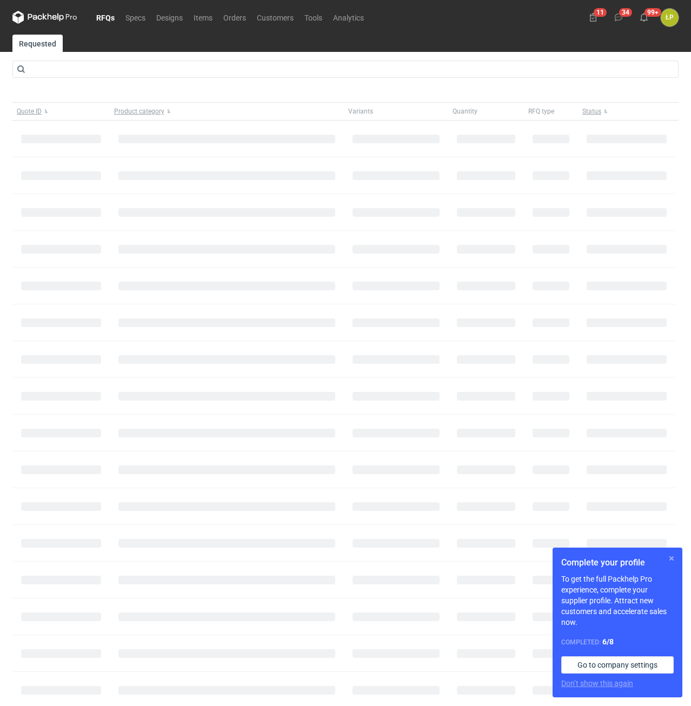
click at [669, 556] on button "button" at bounding box center [671, 558] width 13 height 13
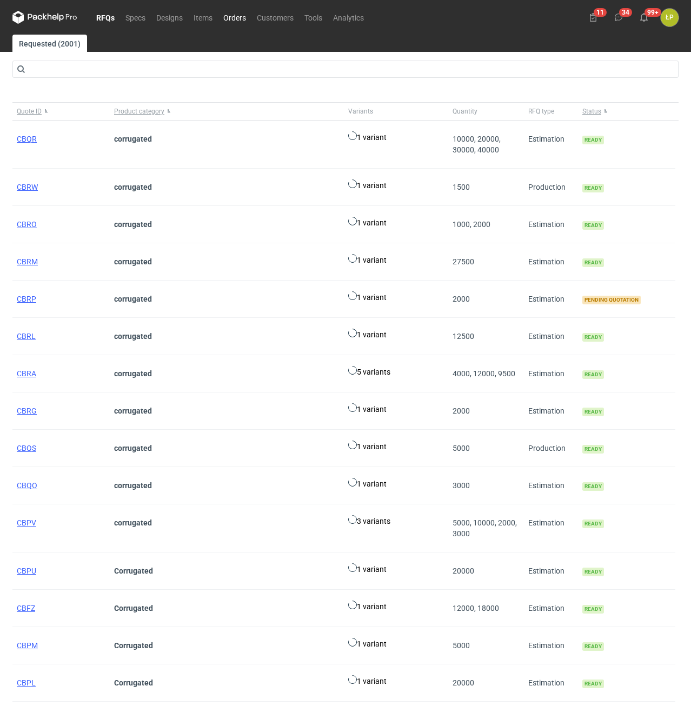
click at [242, 21] on link "Orders" at bounding box center [235, 17] width 34 height 13
